Goal: Task Accomplishment & Management: Use online tool/utility

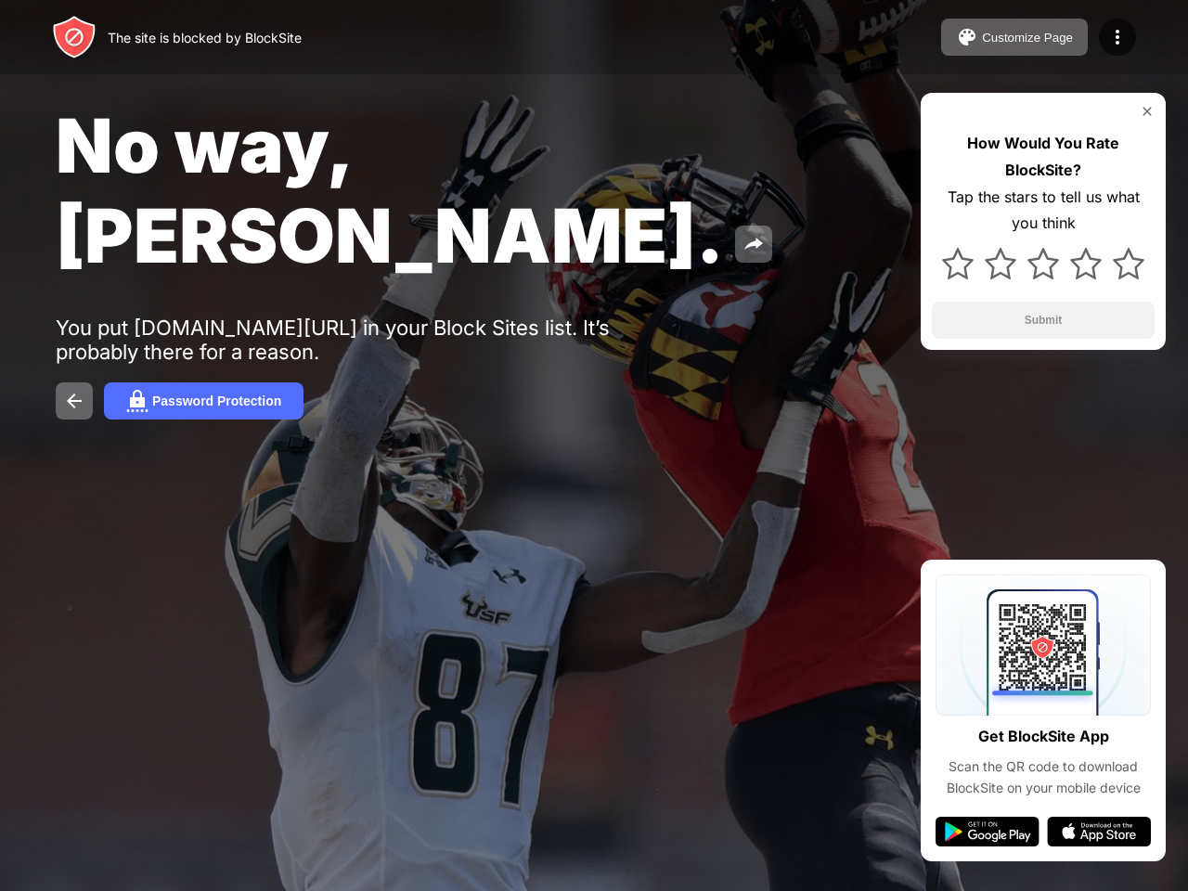
click at [594, 445] on div at bounding box center [594, 445] width 1188 height 891
click at [1014, 37] on div "Customize Page" at bounding box center [1027, 38] width 91 height 14
click at [1117, 37] on div at bounding box center [594, 445] width 1188 height 891
click at [603, 154] on div "Customize this page Select Image multi pack to be shown at random when you try …" at bounding box center [593, 198] width 891 height 94
click at [74, 311] on div at bounding box center [594, 445] width 1188 height 891
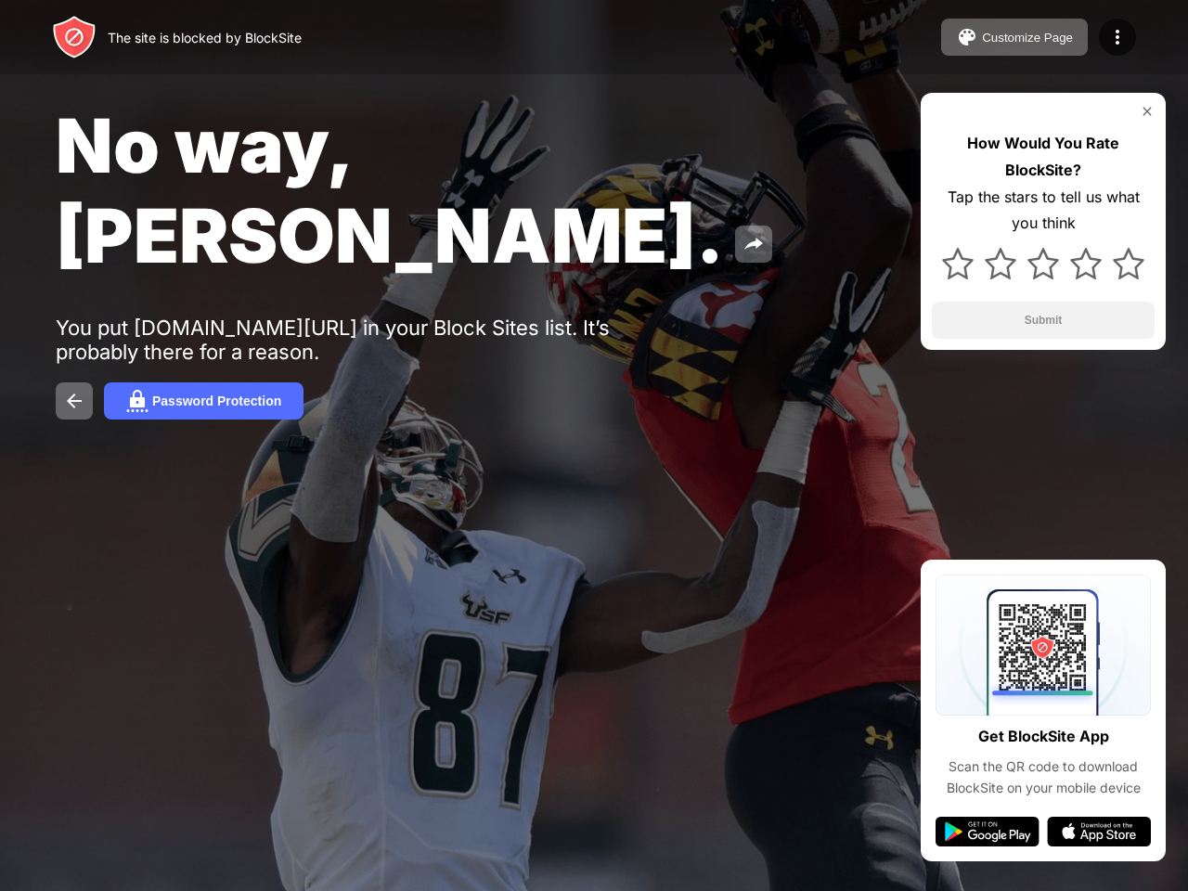
click at [203, 311] on div "PREMIUM" at bounding box center [254, 301] width 166 height 30
click at [939, 111] on div at bounding box center [594, 445] width 1188 height 891
click at [1147, 111] on div at bounding box center [594, 445] width 1188 height 891
click at [958, 264] on div "Blockpage visual and text" at bounding box center [593, 258] width 891 height 26
click at [1000, 264] on div "Blockpage visual and text" at bounding box center [593, 258] width 891 height 26
